Goal: Information Seeking & Learning: Learn about a topic

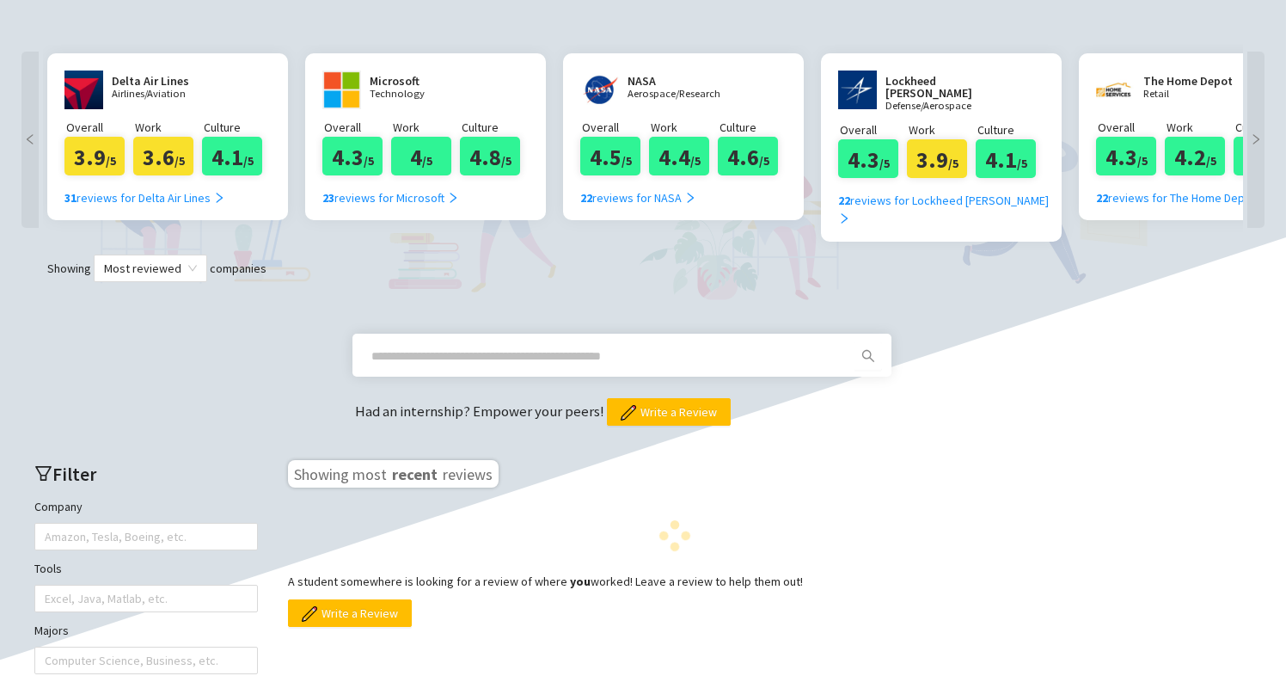
scroll to position [322, 0]
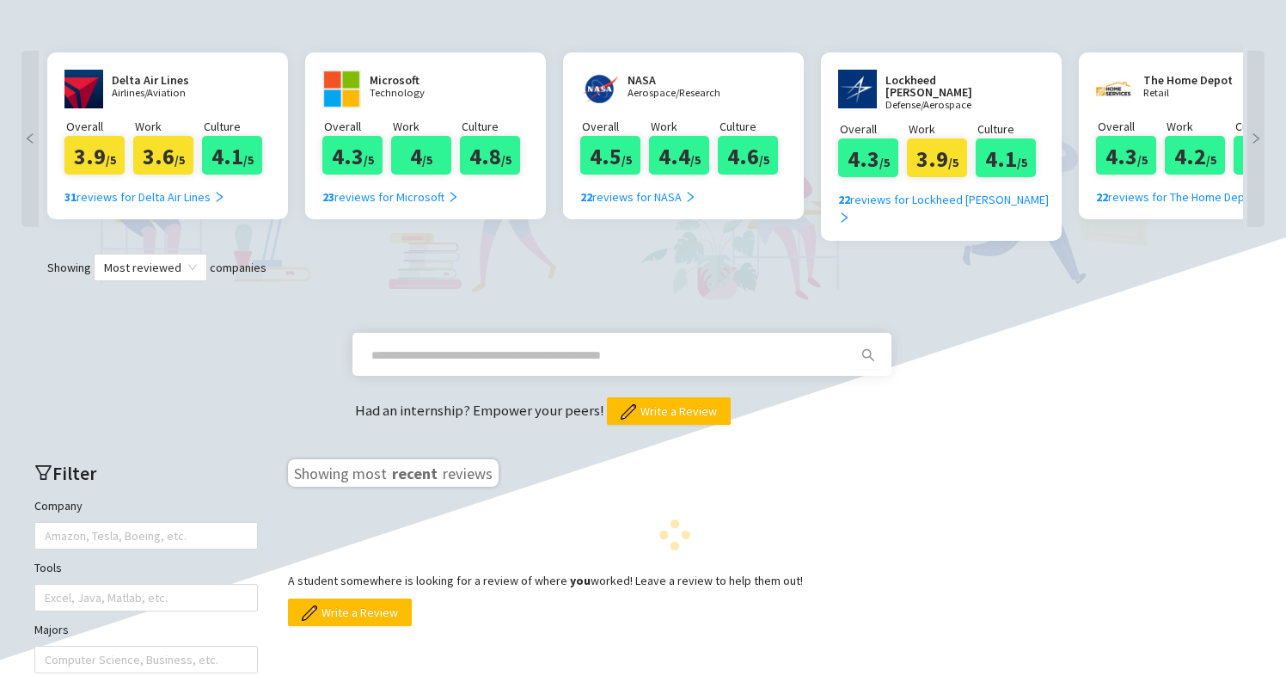
click at [487, 346] on input "text" at bounding box center [601, 355] width 460 height 19
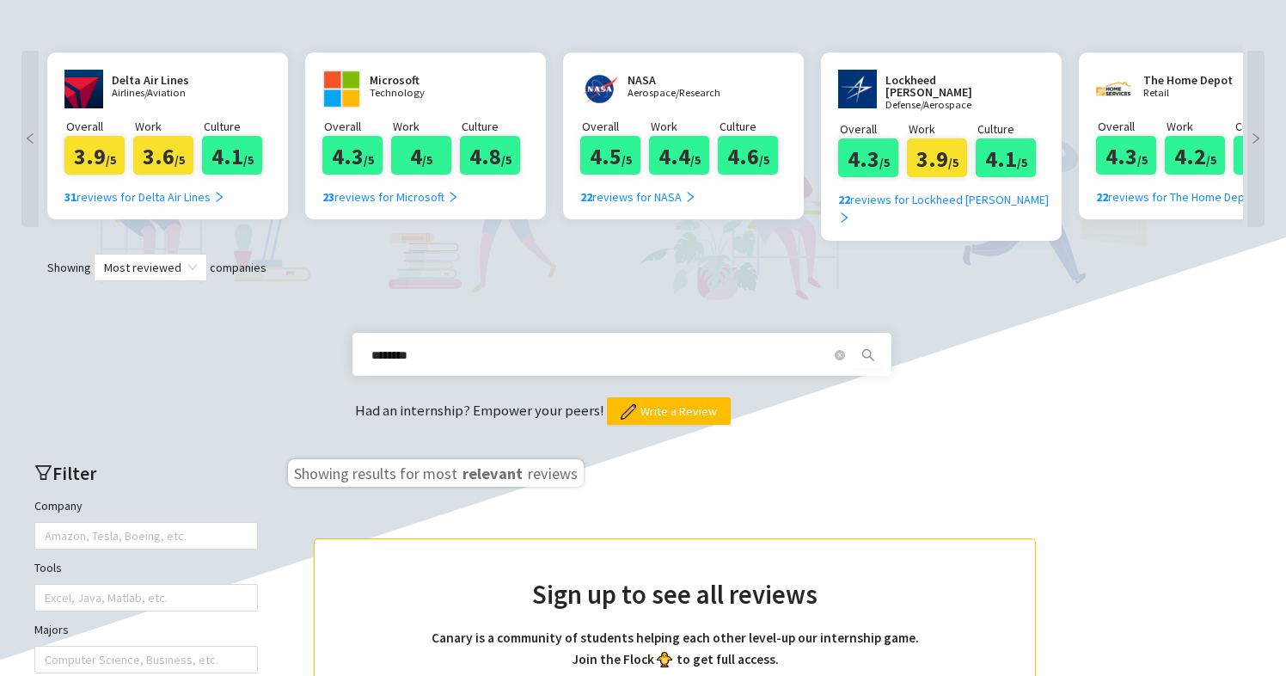
drag, startPoint x: 487, startPoint y: 339, endPoint x: 874, endPoint y: 334, distance: 386.9
click at [874, 348] on icon "search" at bounding box center [868, 355] width 14 height 14
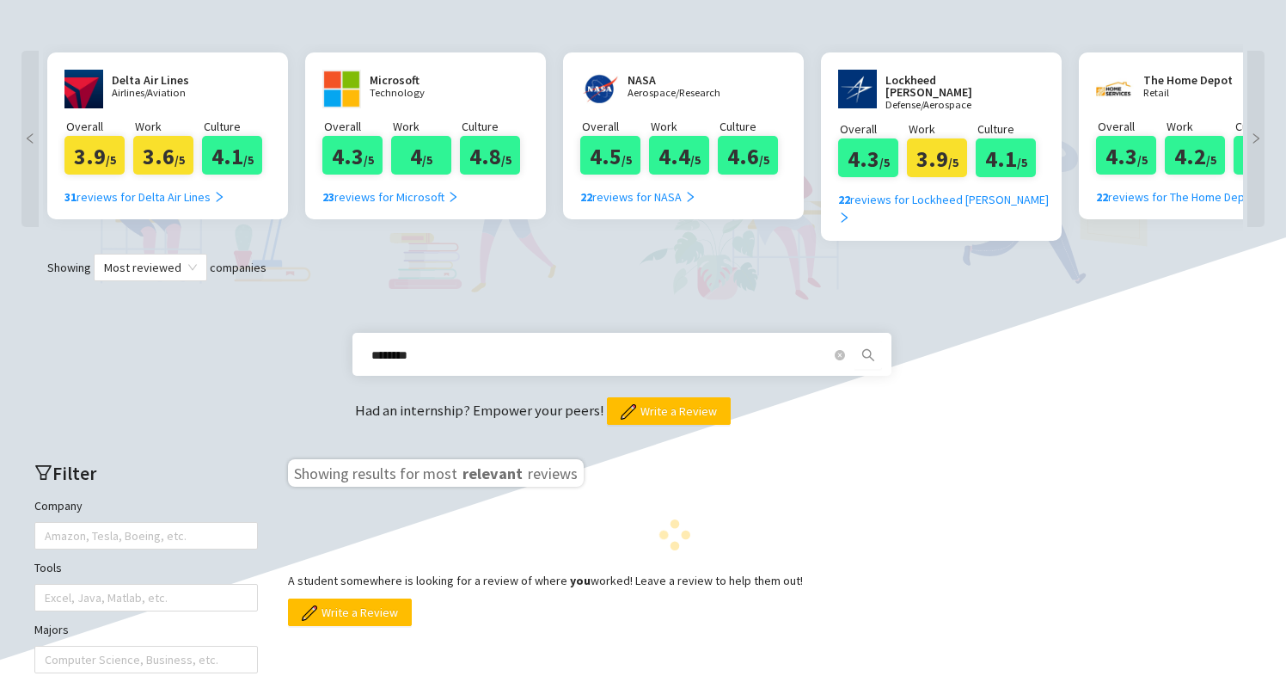
click at [874, 348] on icon "search" at bounding box center [868, 355] width 14 height 14
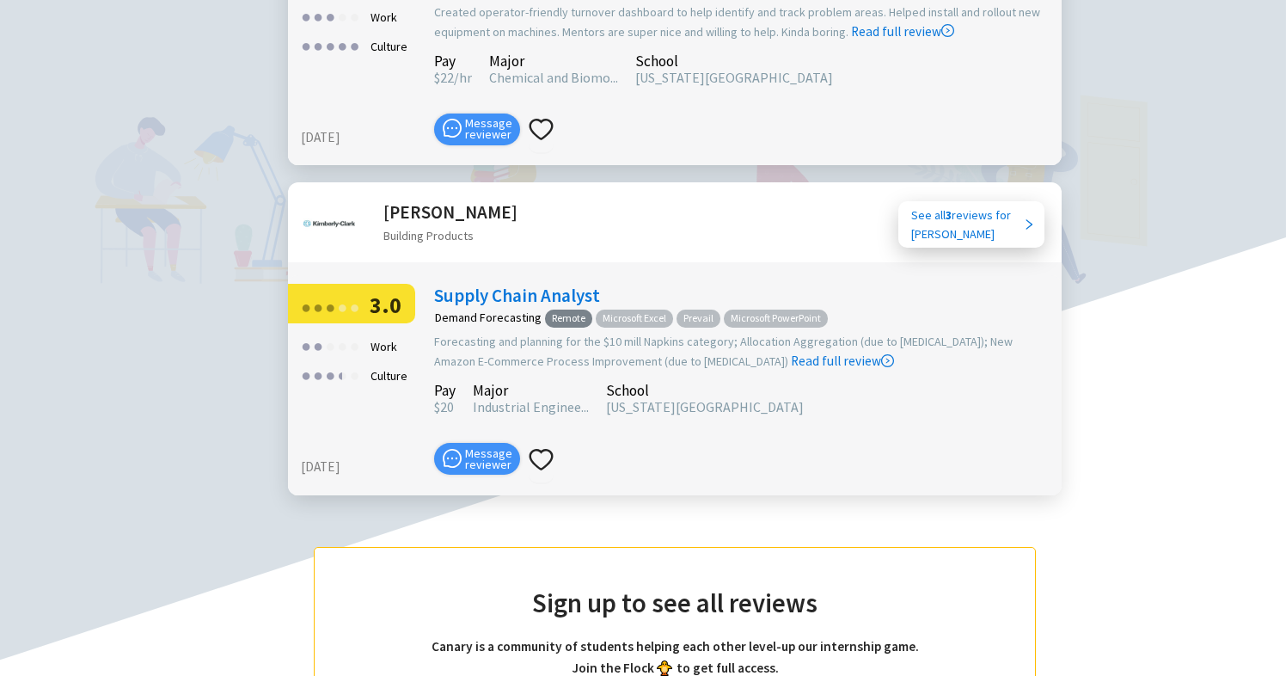
scroll to position [2313, 0]
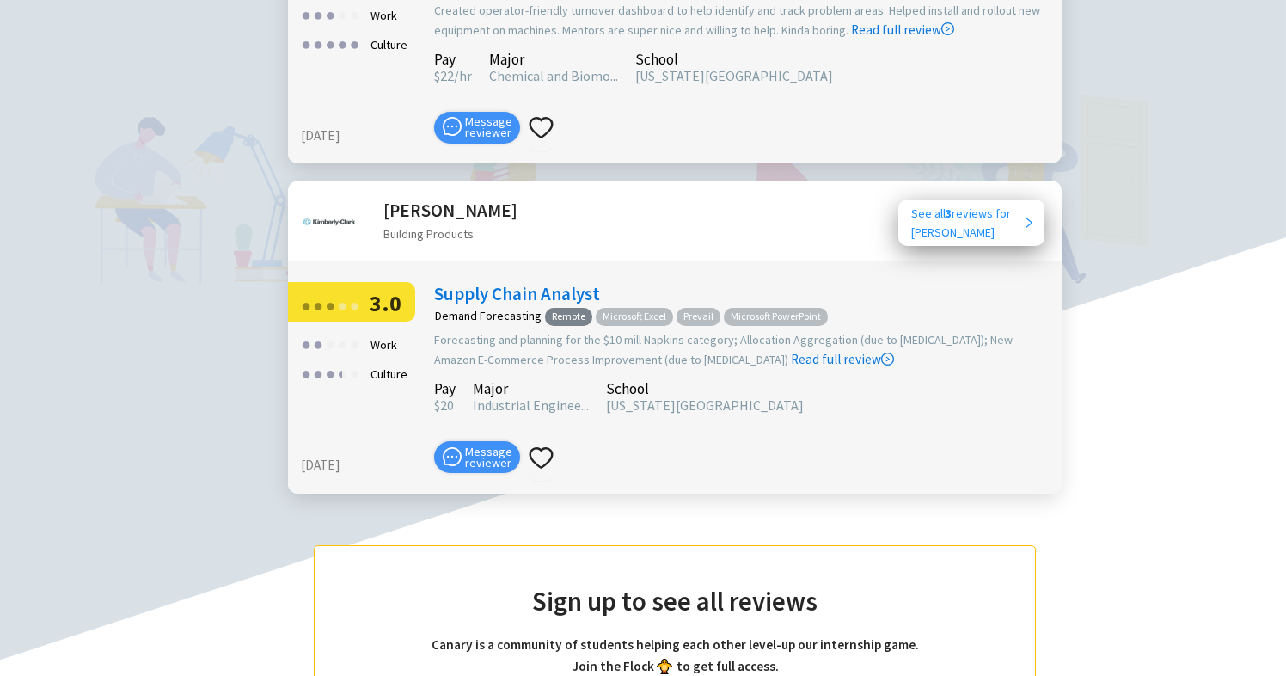
type input "********"
click at [1007, 204] on div "See all 3 reviews for Kimberly Clark" at bounding box center [967, 223] width 112 height 38
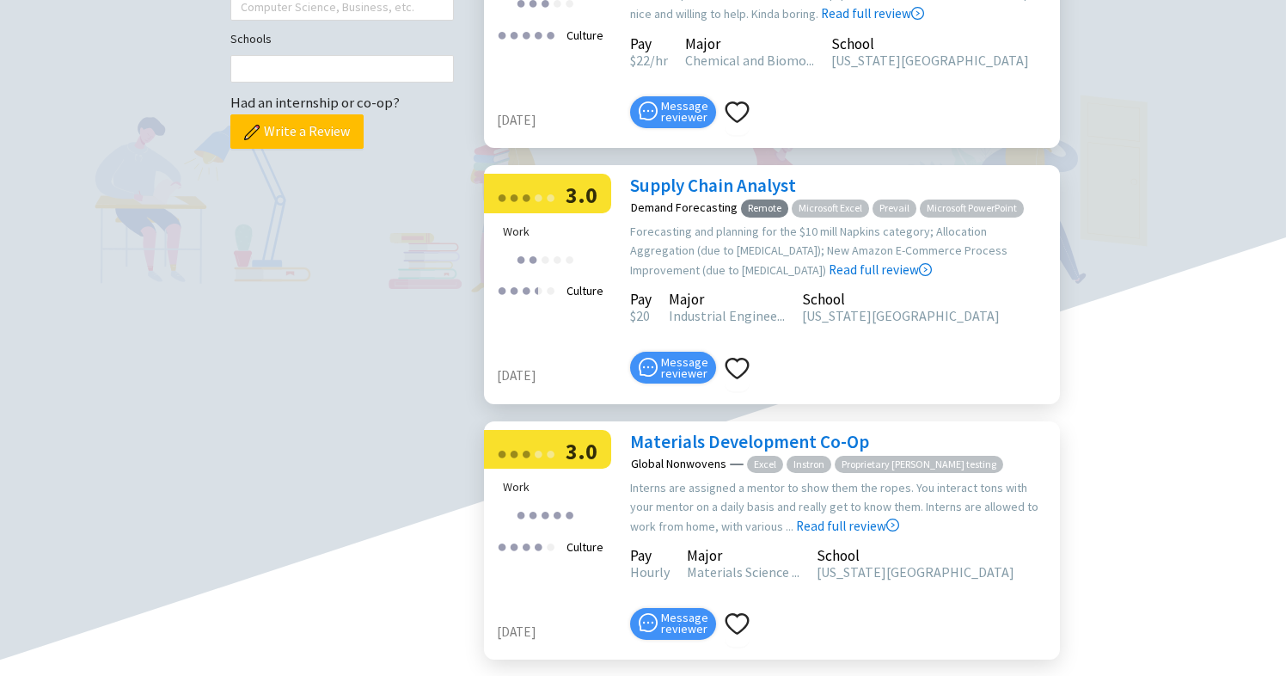
scroll to position [533, 0]
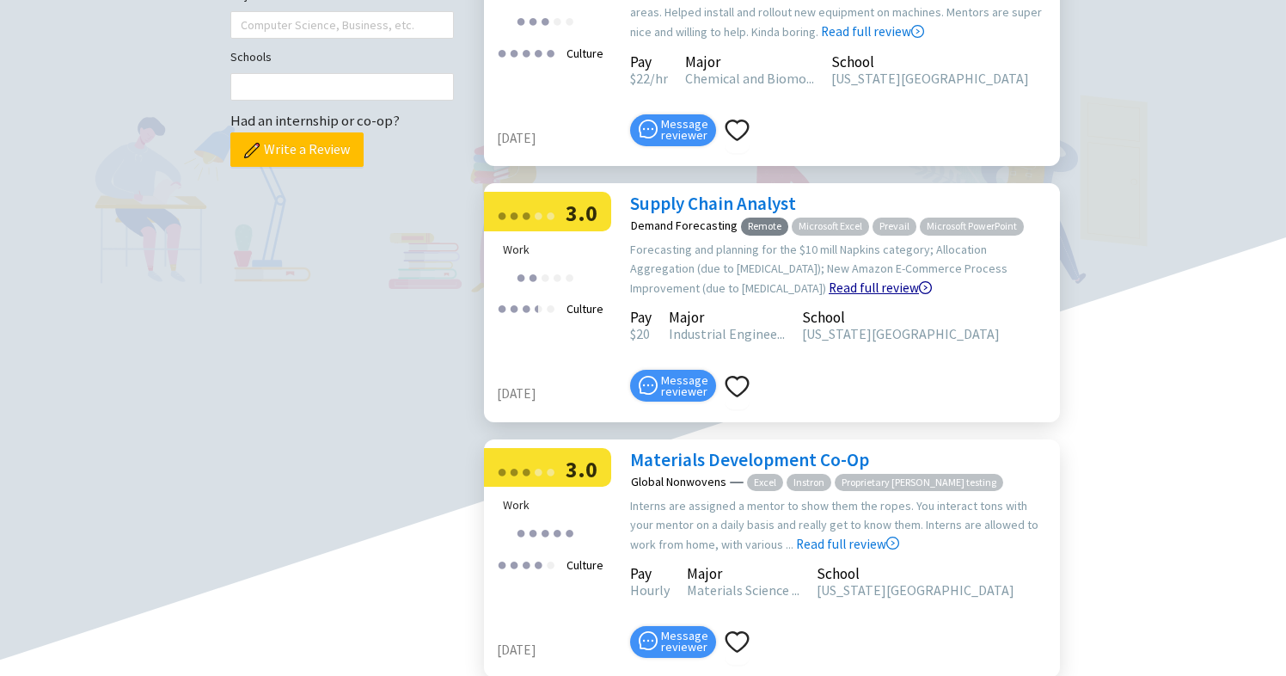
click at [829, 257] on link "Read full review" at bounding box center [880, 244] width 103 height 102
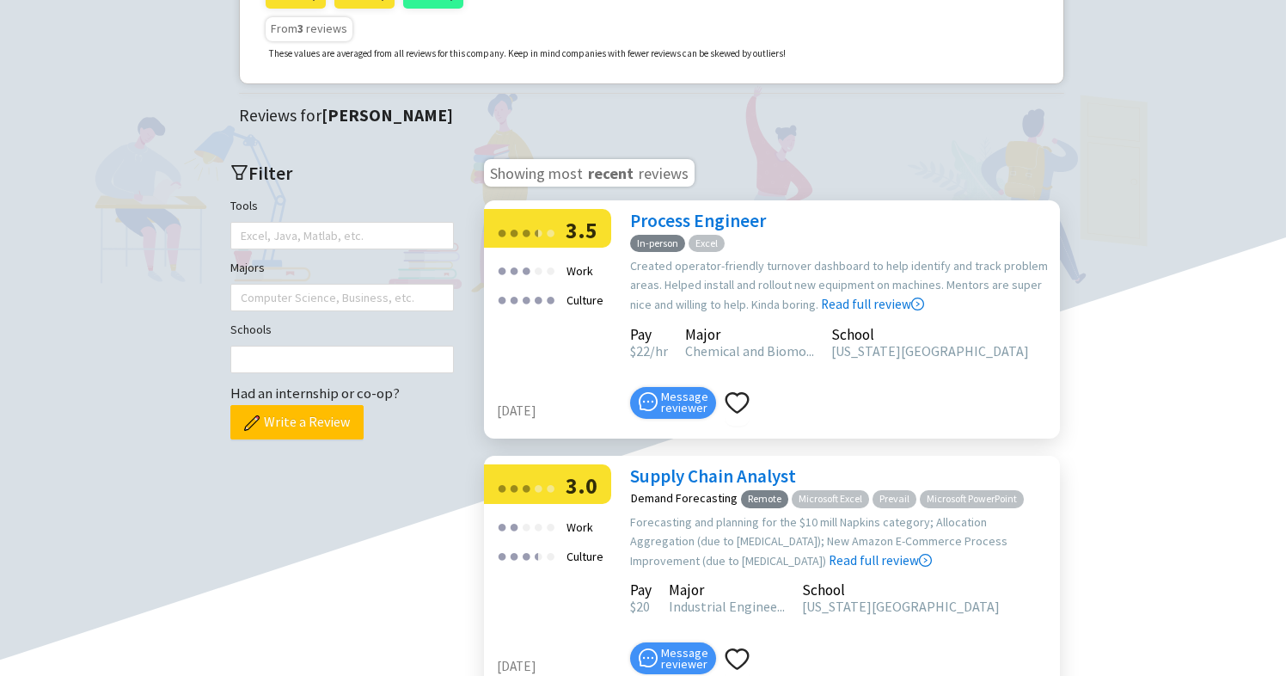
scroll to position [265, 0]
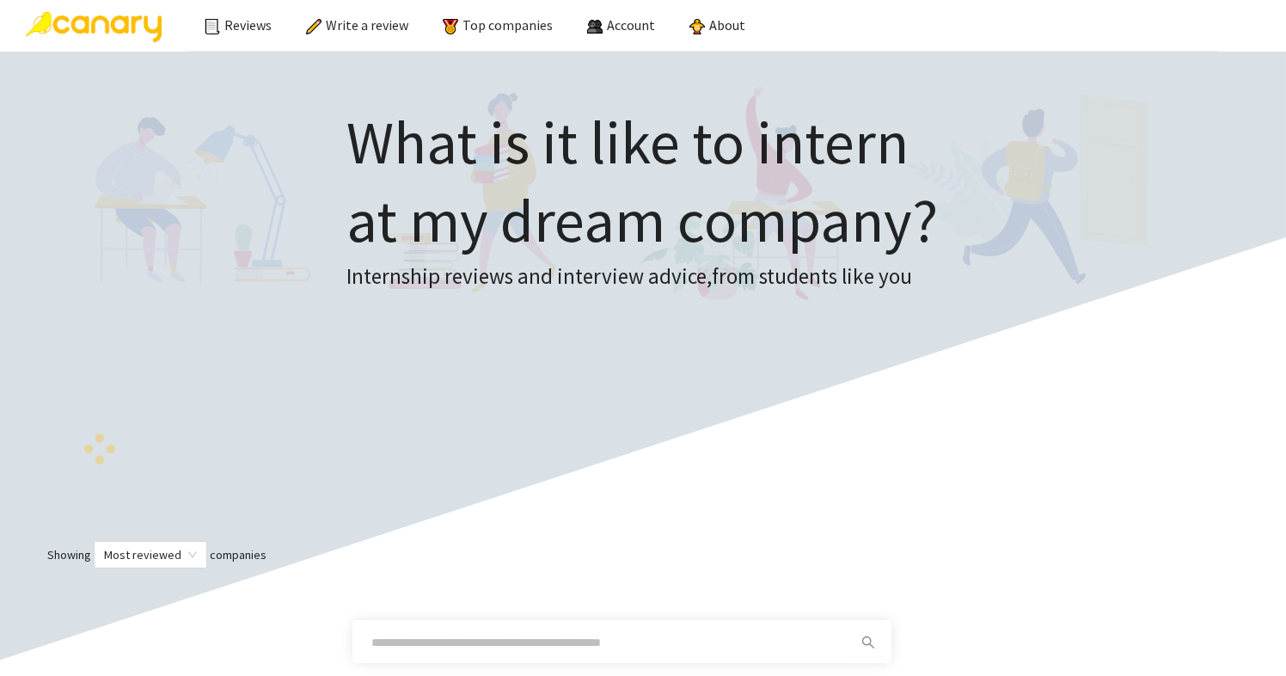
scroll to position [584, 0]
